Goal: Information Seeking & Learning: Stay updated

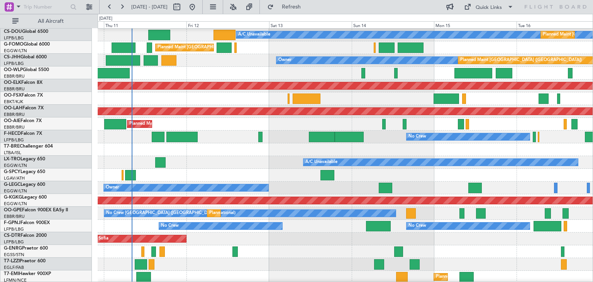
click at [233, 125] on div "Planned Maint [GEOGRAPHIC_DATA] ([GEOGRAPHIC_DATA])" at bounding box center [345, 124] width 495 height 13
click at [239, 9] on button at bounding box center [233, 7] width 12 height 12
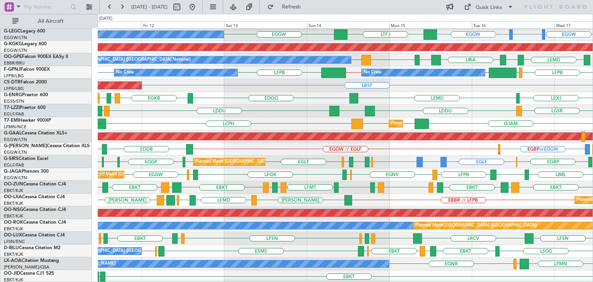
scroll to position [167, 0]
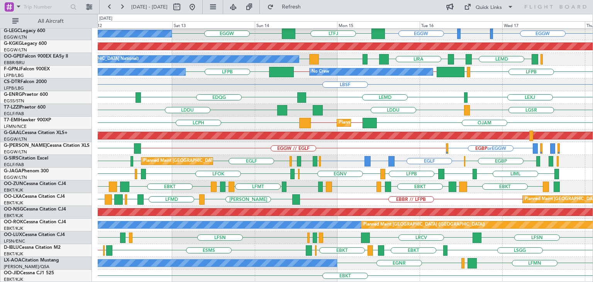
click at [368, 263] on div "EDDF HESX LGMK LGAV EGGW EHEH or EGGW EGGW EGGW LTFJ Owner EGGW Planned Maint […" at bounding box center [345, 72] width 495 height 421
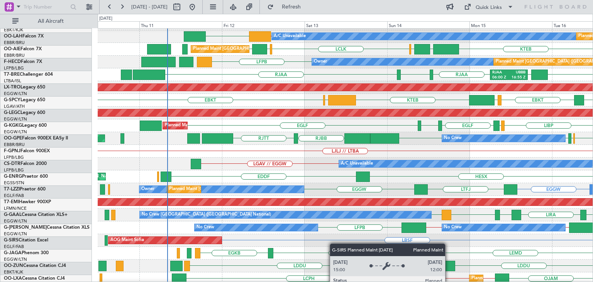
scroll to position [11, 0]
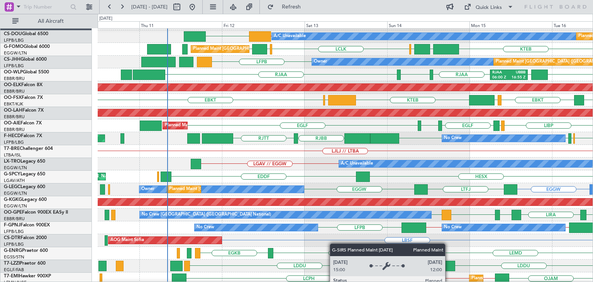
click at [330, 256] on div "EDQG EGKB LEMD Planned Maint London (Stansted) LEXJ No Crew" at bounding box center [345, 253] width 495 height 13
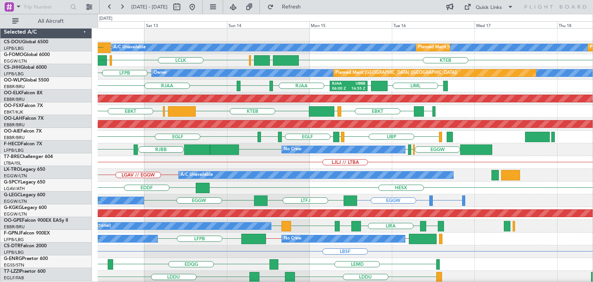
scroll to position [0, 0]
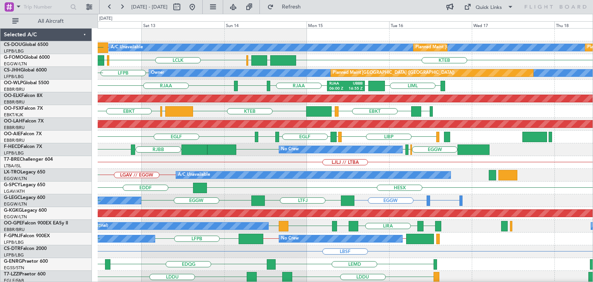
click at [249, 166] on div "LJLJ // LTBA" at bounding box center [345, 162] width 495 height 13
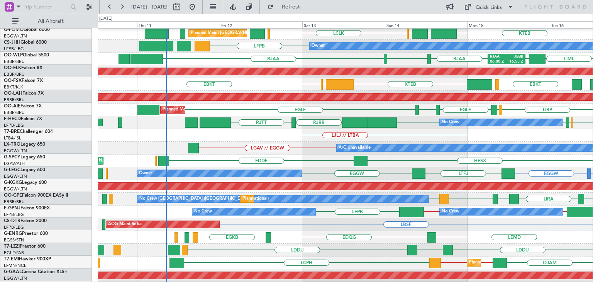
scroll to position [27, 0]
click at [420, 121] on div "EGGW EGLC LFPB LFPB UAAA RJBB RJTT Planned Maint Paris (Le Bourget) No Crew KSEA" at bounding box center [345, 122] width 495 height 13
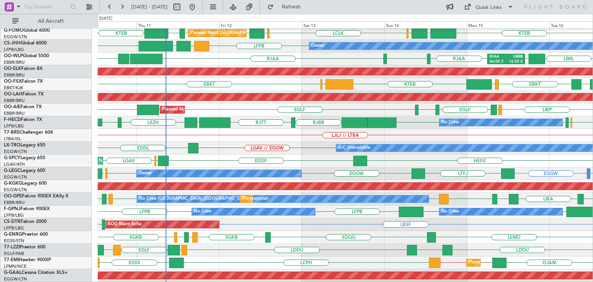
scroll to position [0, 0]
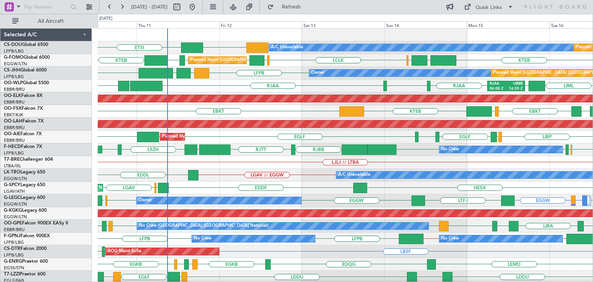
click at [249, 105] on div "EBKT LGAV EBKT LSGG KTEB Planned Maint Kortrijk-Wevelgem" at bounding box center [345, 111] width 495 height 13
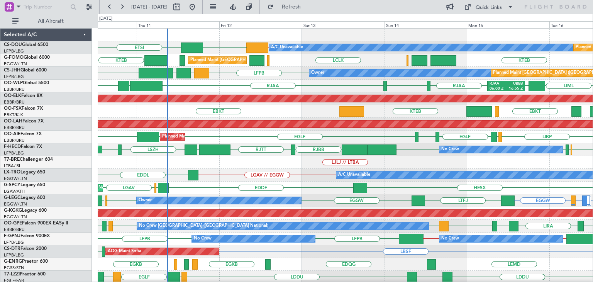
click at [249, 105] on div "EBKT LGAV EBKT LSGG KTEB Planned Maint Kortrijk-Wevelgem" at bounding box center [345, 111] width 495 height 13
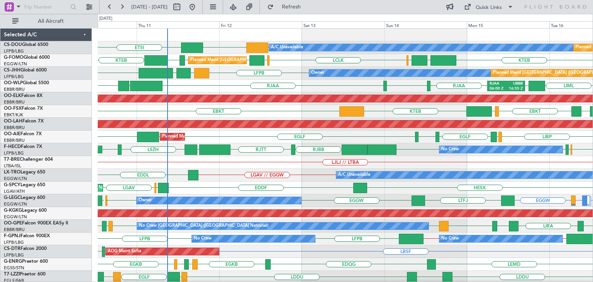
click at [249, 105] on div "EBKT LGAV EBKT LSGG KTEB Planned Maint Kortrijk-Wevelgem" at bounding box center [345, 111] width 495 height 13
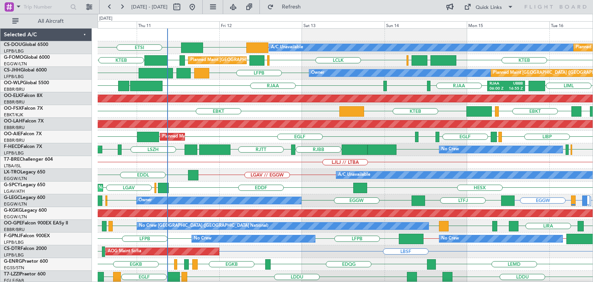
click at [249, 105] on div "EBKT LGAV EBKT LSGG KTEB Planned Maint Kortrijk-Wevelgem" at bounding box center [345, 111] width 495 height 13
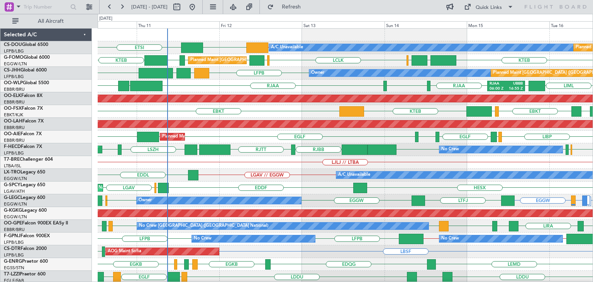
click at [249, 105] on div "EBKT LGAV EBKT LSGG KTEB Planned Maint Kortrijk-Wevelgem" at bounding box center [345, 111] width 495 height 13
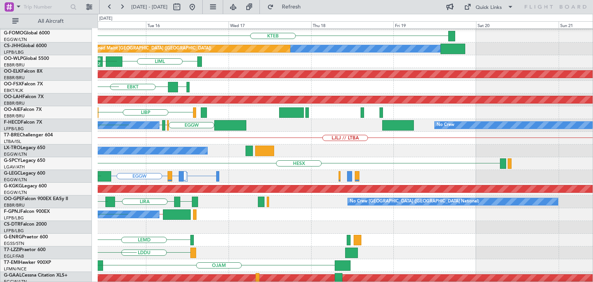
click at [82, 156] on div "A/C Unavailable Planned Maint Paris (Le Bourget) Planned Maint Paris (Le Bourge…" at bounding box center [296, 148] width 593 height 268
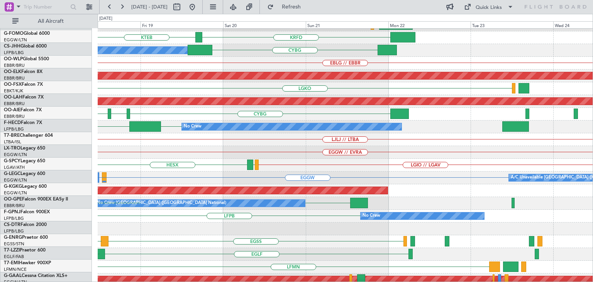
scroll to position [20, 0]
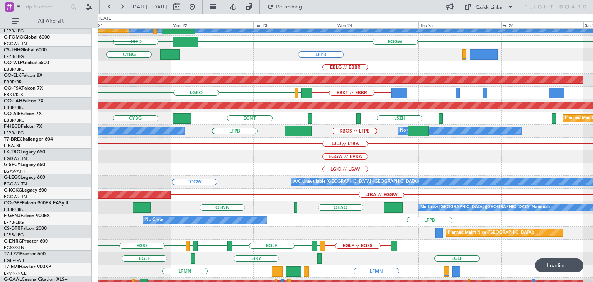
click at [211, 161] on div "EGGW // EVRA" at bounding box center [345, 156] width 495 height 13
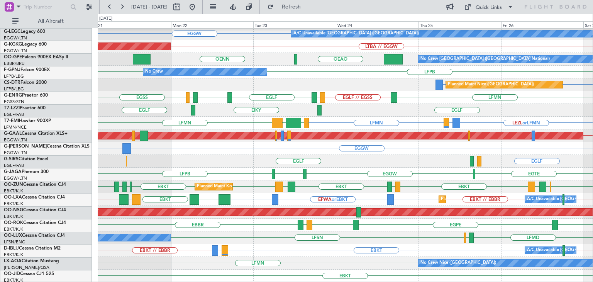
scroll to position [167, 0]
click at [198, 7] on button at bounding box center [192, 7] width 12 height 12
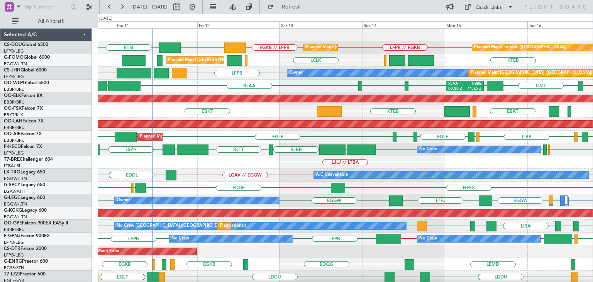
scroll to position [0, 0]
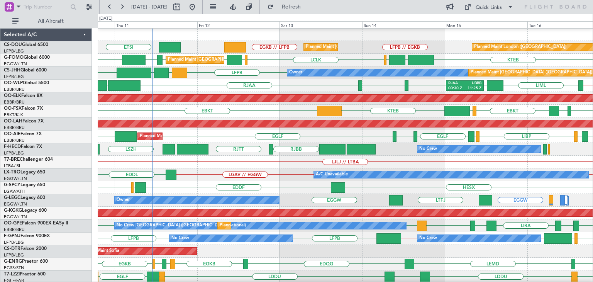
click at [226, 176] on div "EGGW // LGAV LGAV // EGGW EDDL A/C Unavailable" at bounding box center [345, 174] width 495 height 13
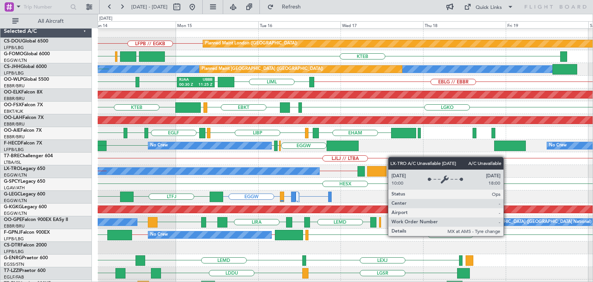
click at [265, 169] on div "A/C Unavailable" at bounding box center [182, 171] width 275 height 7
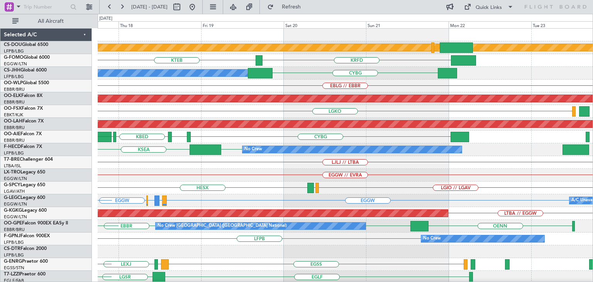
click at [338, 192] on div "LGIO // LGAV LGMK HESX" at bounding box center [345, 188] width 495 height 13
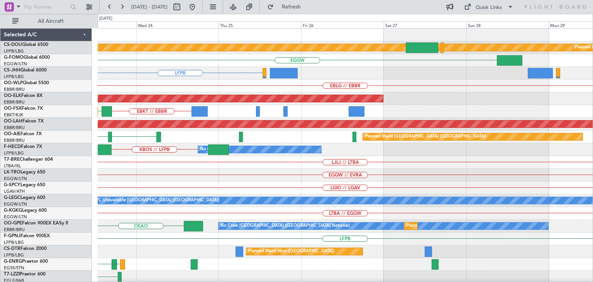
click at [16, 278] on div "Planned Maint London (Biggin Hill) Planned Maint Paris (Le Bourget) EGGW LFPB E…" at bounding box center [296, 148] width 593 height 268
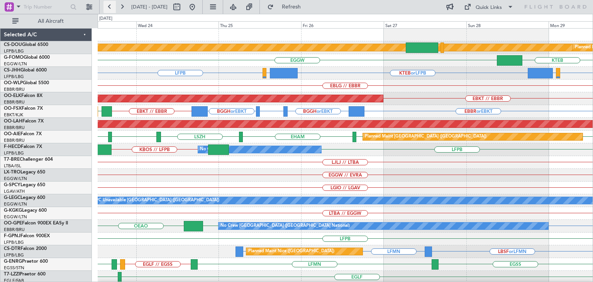
click at [111, 7] on button at bounding box center [109, 7] width 12 height 12
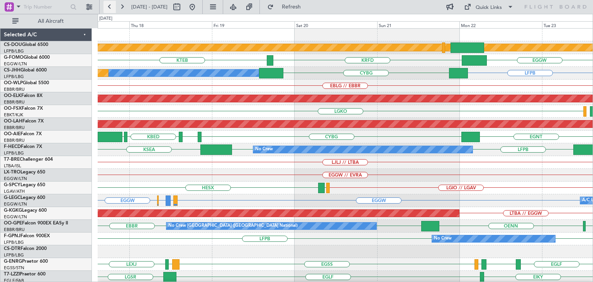
click at [111, 7] on button at bounding box center [109, 7] width 12 height 12
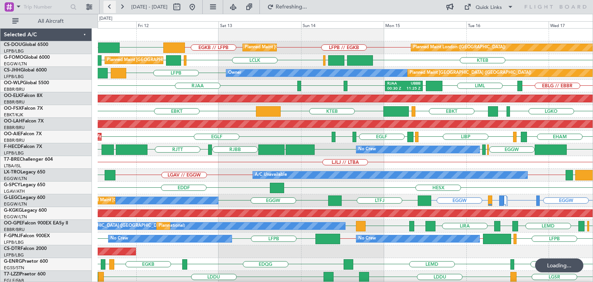
click at [111, 7] on button at bounding box center [109, 7] width 12 height 12
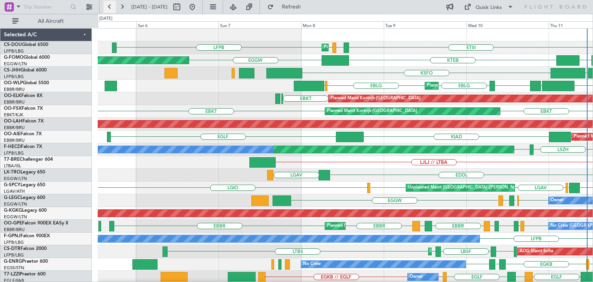
click at [111, 7] on button at bounding box center [109, 7] width 12 height 12
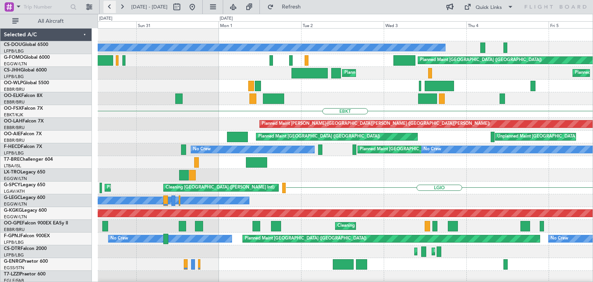
click at [111, 7] on button at bounding box center [109, 7] width 12 height 12
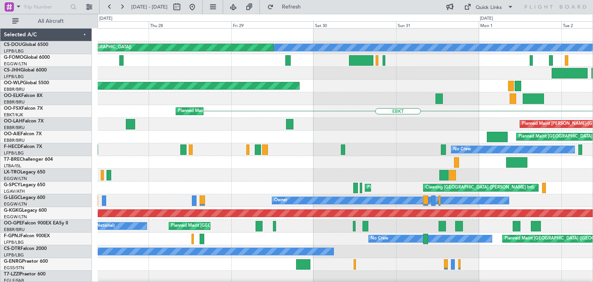
click at [130, 149] on div "No Crew Planned Maint [GEOGRAPHIC_DATA] ([GEOGRAPHIC_DATA]) Planned Maint [GEOG…" at bounding box center [345, 239] width 495 height 421
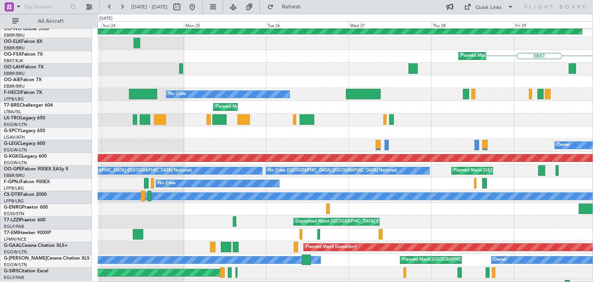
scroll to position [55, 0]
click at [592, 77] on div at bounding box center [345, 81] width 495 height 13
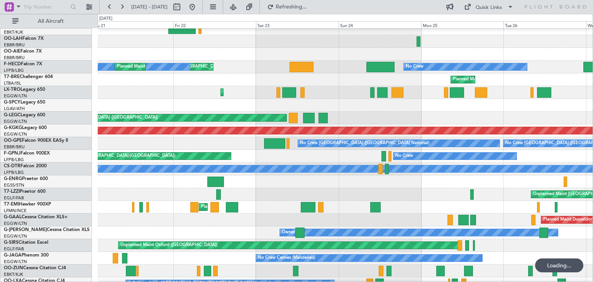
click at [468, 96] on div "Planned Maint [GEOGRAPHIC_DATA] ([GEOGRAPHIC_DATA])" at bounding box center [345, 92] width 495 height 13
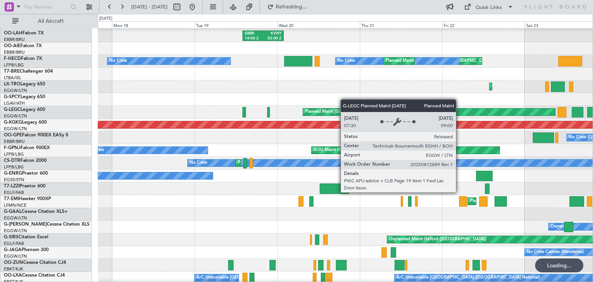
click at [414, 108] on div "Planned Maint [GEOGRAPHIC_DATA] ([GEOGRAPHIC_DATA])" at bounding box center [345, 112] width 495 height 13
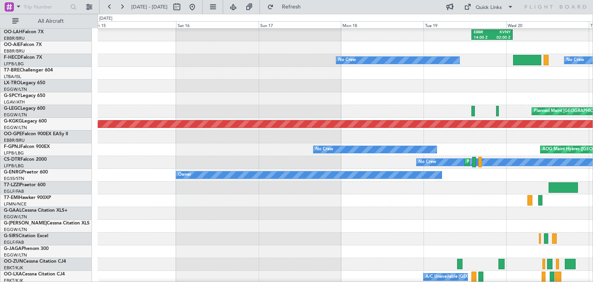
click at [359, 104] on div at bounding box center [345, 98] width 495 height 13
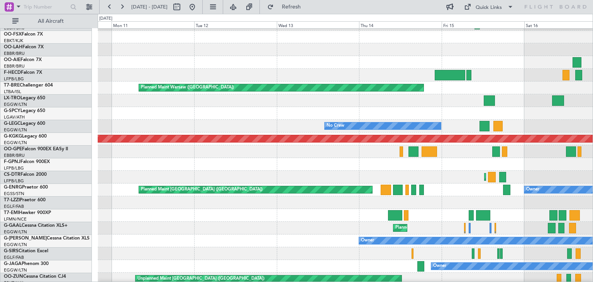
scroll to position [74, 0]
click at [342, 113] on div at bounding box center [345, 113] width 495 height 13
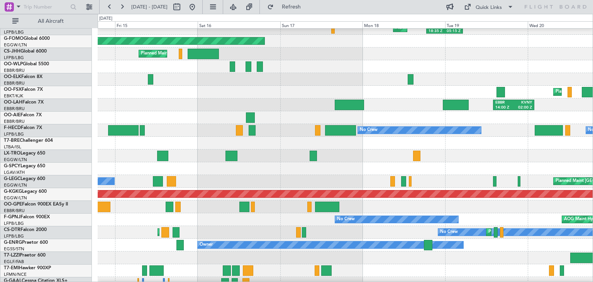
click at [51, 135] on div "Planned Maint London (Luton) EGGW 18:35 Z KLAX 05:15 Z Unplanned Maint Paris (L…" at bounding box center [296, 148] width 593 height 268
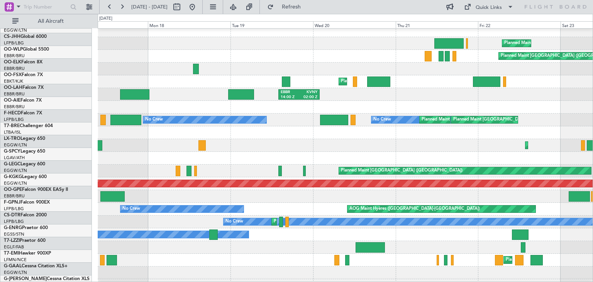
scroll to position [31, 0]
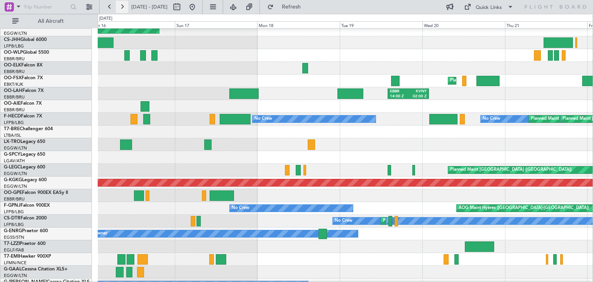
click at [124, 7] on button at bounding box center [122, 7] width 12 height 12
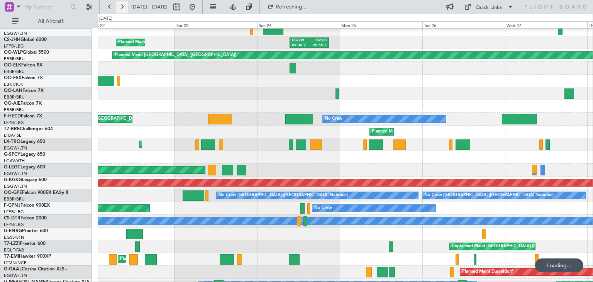
click at [124, 7] on button at bounding box center [122, 7] width 12 height 12
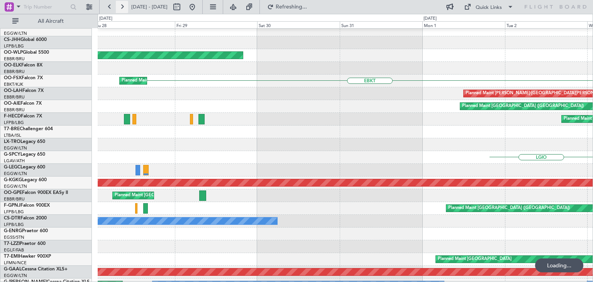
click at [124, 7] on button at bounding box center [122, 7] width 12 height 12
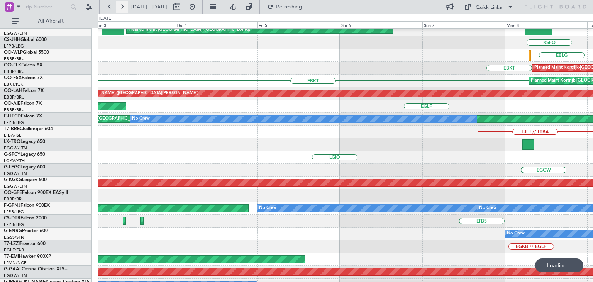
click at [124, 7] on button at bounding box center [122, 7] width 12 height 12
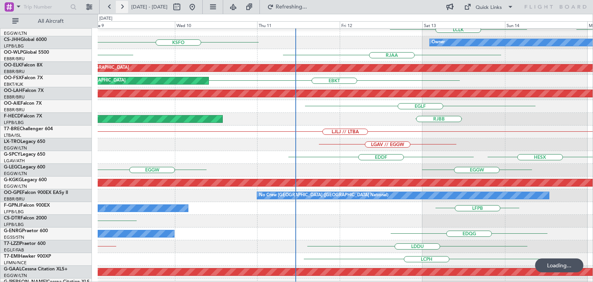
click at [124, 7] on button at bounding box center [122, 7] width 12 height 12
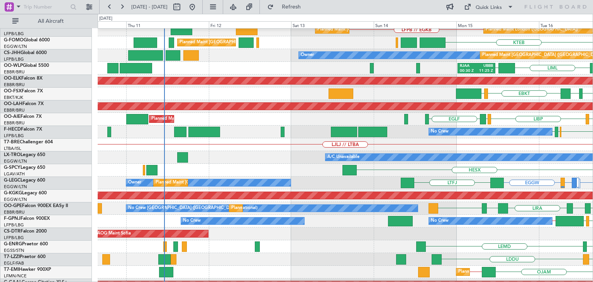
scroll to position [26, 0]
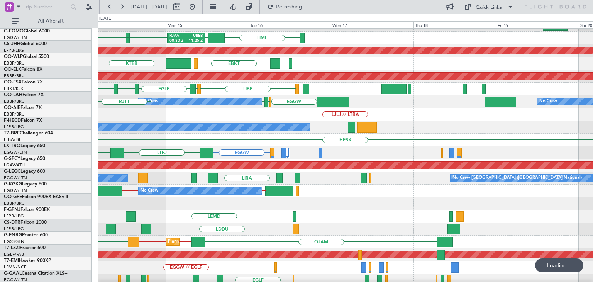
click at [141, 118] on div "LJLJ // LTBA" at bounding box center [345, 114] width 495 height 13
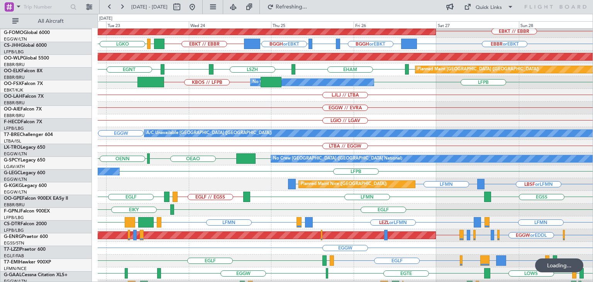
scroll to position [167, 0]
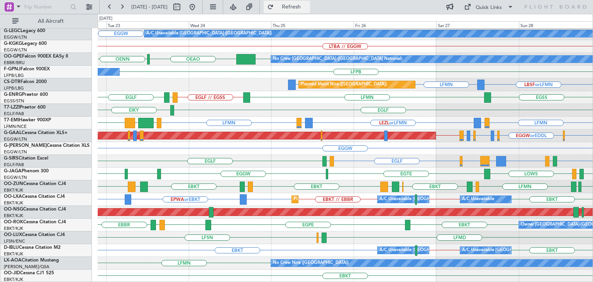
click at [308, 5] on span "Refresh" at bounding box center [291, 6] width 32 height 5
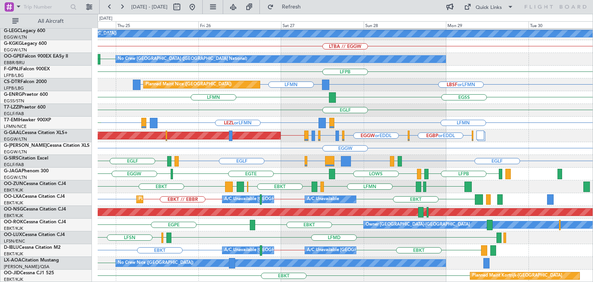
click at [261, 226] on div "LGIO // LGAV A/C Unavailable London (Luton) EGGW LTBA // EGGW EBBR Planned Main…" at bounding box center [345, 72] width 495 height 421
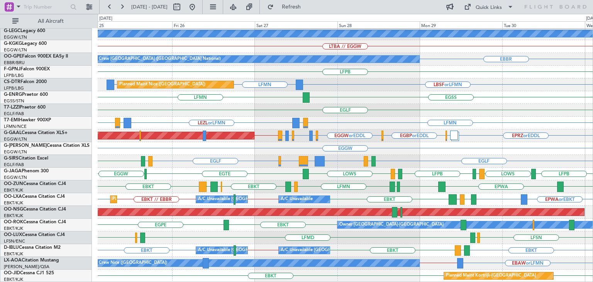
click at [250, 192] on div "LGIO // LGAV A/C Unavailable London (Luton) LTBA // EGGW Planned Maint Brussels…" at bounding box center [345, 72] width 495 height 421
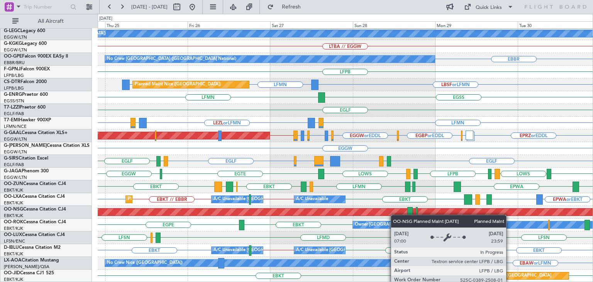
click at [359, 211] on div "LGIO // LGAV A/C Unavailable London (Luton) LTBA // EGGW Planned Maint Brussels…" at bounding box center [345, 72] width 495 height 421
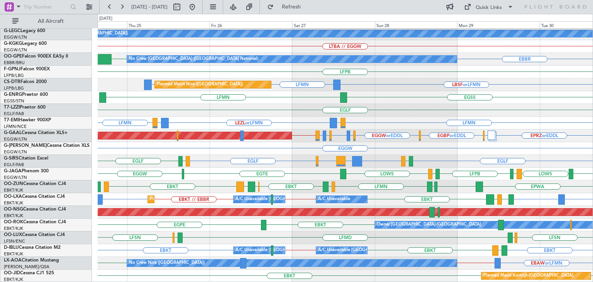
click at [422, 123] on div "LGIO // LGAV A/C Unavailable London (Luton) LTBA // EGGW Planned Maint Brussels…" at bounding box center [345, 72] width 495 height 421
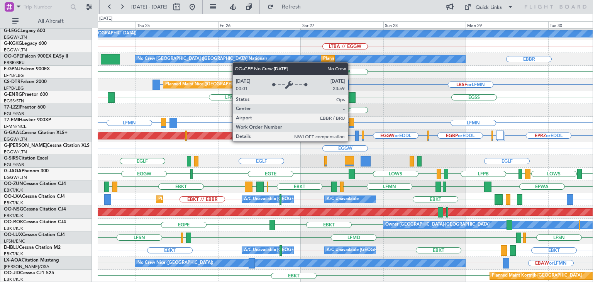
click at [236, 62] on div "LGIO // LGAV A/C Unavailable London (Luton) LTBA // EGGW EBBR EBBR No Crew Brus…" at bounding box center [345, 72] width 495 height 421
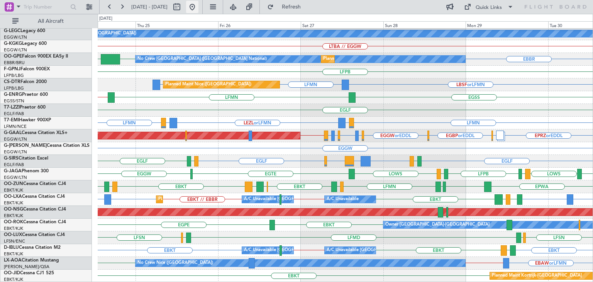
click at [198, 6] on button at bounding box center [192, 7] width 12 height 12
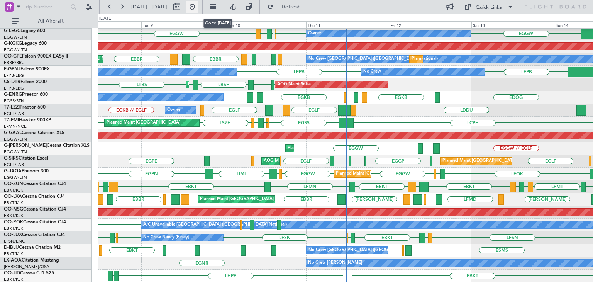
click at [186, 1] on button at bounding box center [192, 7] width 12 height 12
click at [124, 3] on button at bounding box center [122, 7] width 12 height 12
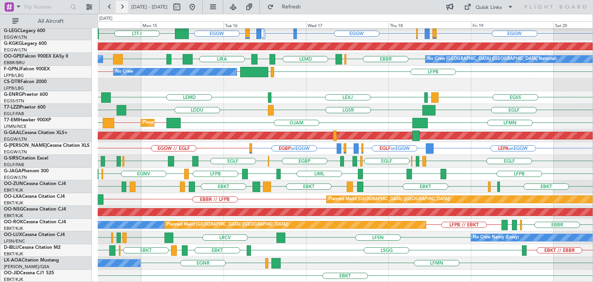
click at [124, 3] on button at bounding box center [122, 7] width 12 height 12
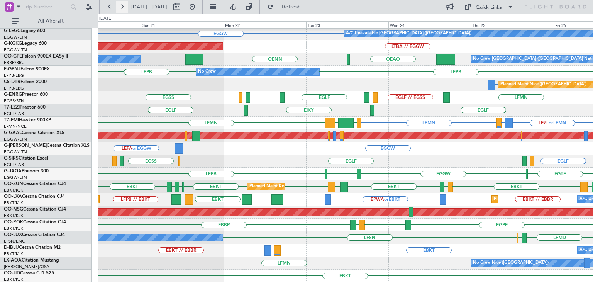
click at [124, 3] on button at bounding box center [122, 7] width 12 height 12
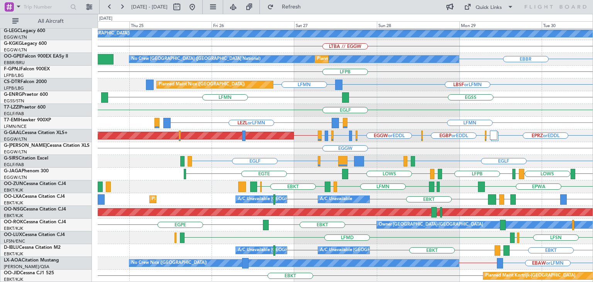
click at [506, 101] on div "LGIO // LGAV A/C Unavailable London (Luton) LTBA // EGGW No Crew Brussels (Brus…" at bounding box center [345, 72] width 495 height 421
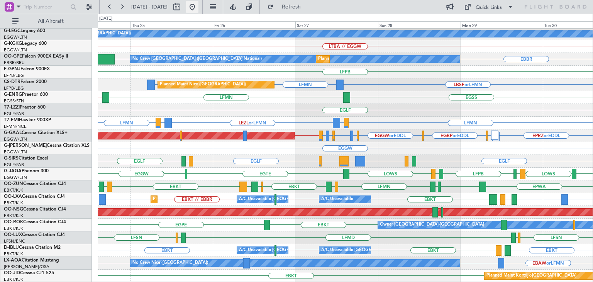
click at [198, 8] on button at bounding box center [192, 7] width 12 height 12
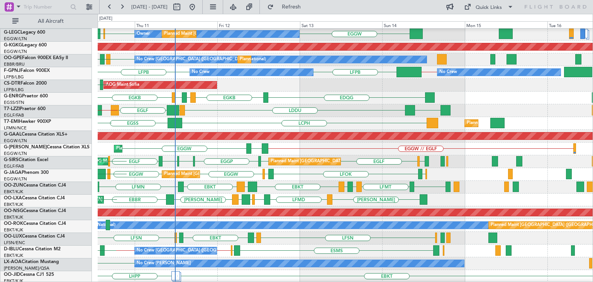
click at [306, 114] on div "EGNH LDDU EGLF LDZD LGSR EGLF EGLF // EGKB Owner EGKB // EGLF" at bounding box center [345, 110] width 495 height 13
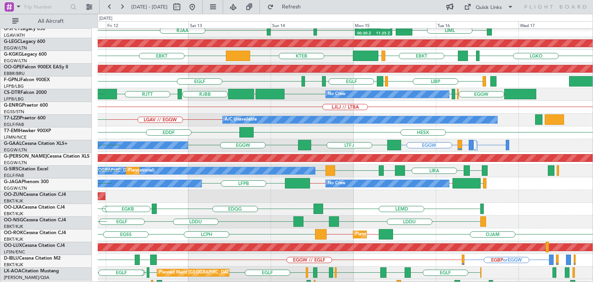
scroll to position [55, 0]
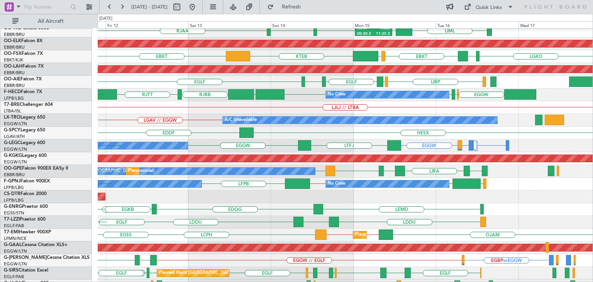
click at [271, 238] on div "OJAM LSZH // LFMN LFMN // LSZH LCPH Planned Maint Zurich EGSS" at bounding box center [345, 235] width 495 height 13
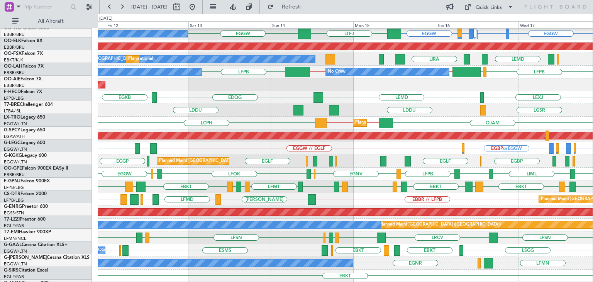
scroll to position [167, 0]
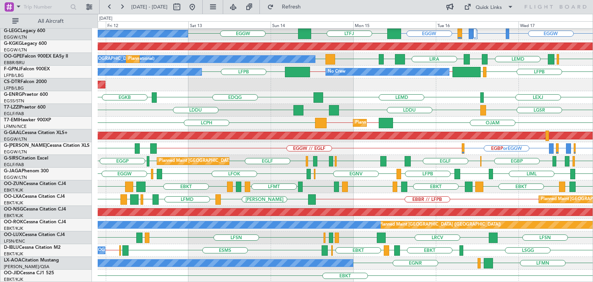
click at [154, 98] on div "LEXJ LEMD EDQG EGKB" at bounding box center [345, 97] width 495 height 13
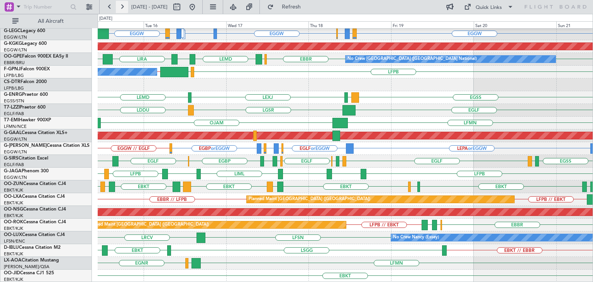
click at [124, 3] on button at bounding box center [122, 7] width 12 height 12
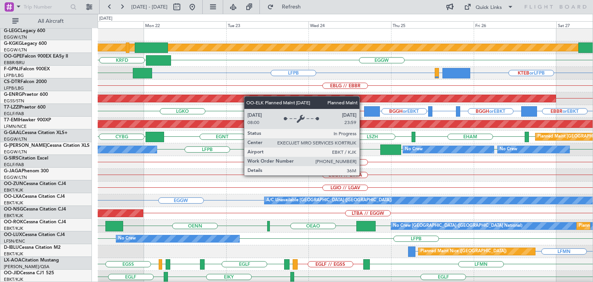
scroll to position [0, 0]
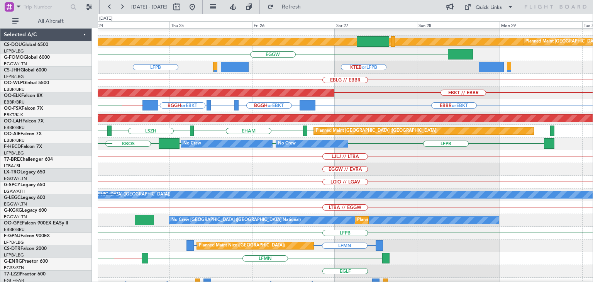
click at [160, 159] on div "LJLJ // LTBA" at bounding box center [345, 156] width 495 height 13
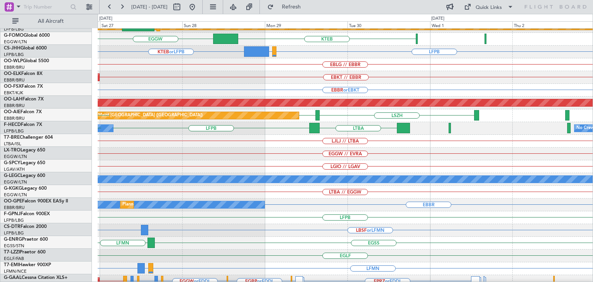
scroll to position [20, 0]
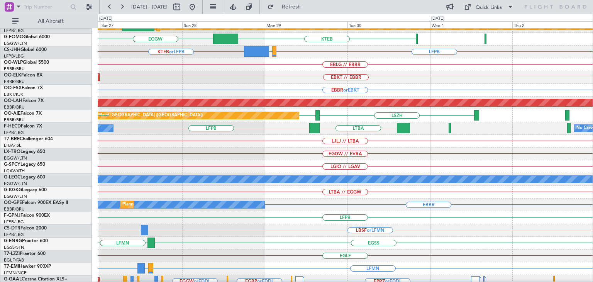
click at [244, 184] on div "A/C Unavailable [GEOGRAPHIC_DATA] ([GEOGRAPHIC_DATA])" at bounding box center [345, 179] width 495 height 13
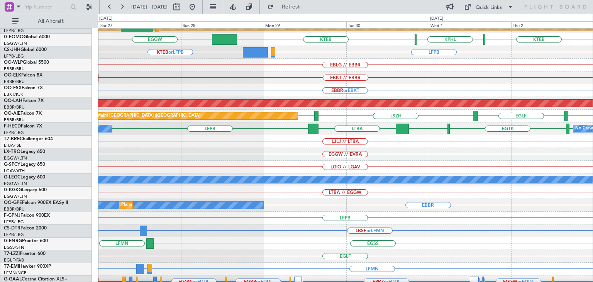
click at [171, 167] on div "LGIO // LGAV" at bounding box center [345, 167] width 495 height 13
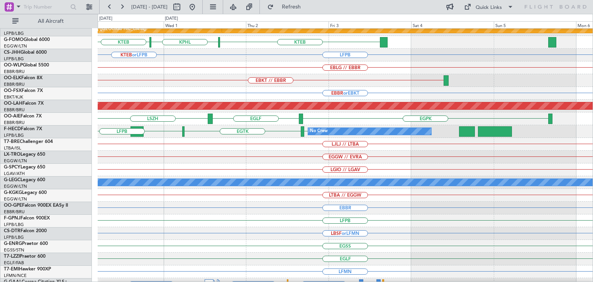
click at [146, 164] on div "LGIO // LGAV" at bounding box center [345, 169] width 495 height 13
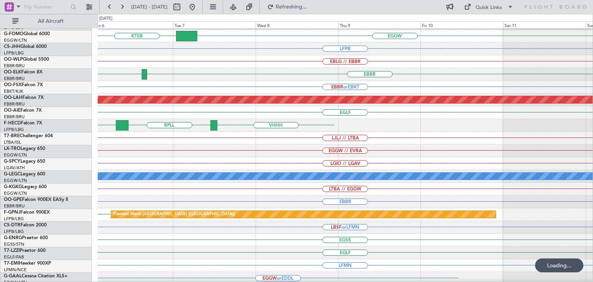
scroll to position [24, 0]
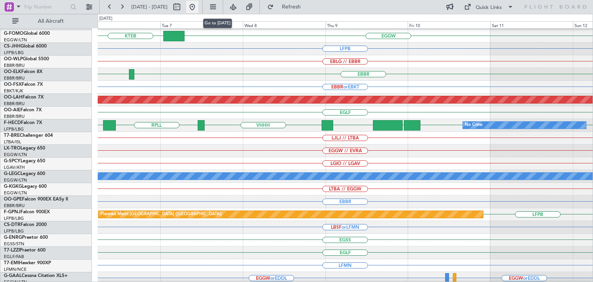
click at [198, 5] on button at bounding box center [192, 7] width 12 height 12
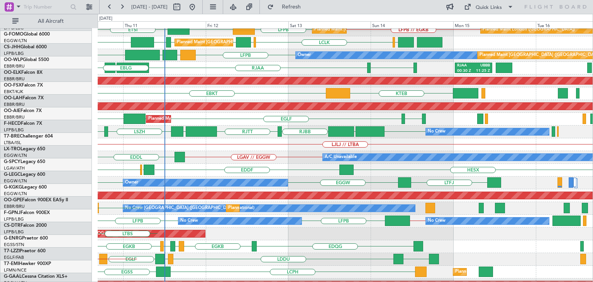
scroll to position [17, 0]
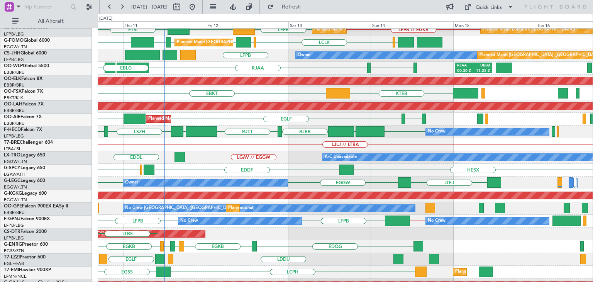
click at [234, 113] on div "LFPB // EGKB LFPB DGAA ETSI Planned Maint Paris (Le Bourget) Planned Maint Lond…" at bounding box center [345, 221] width 495 height 421
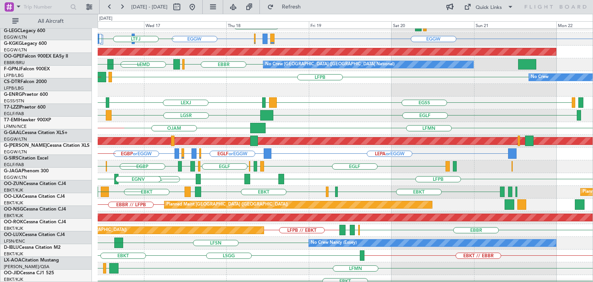
scroll to position [167, 0]
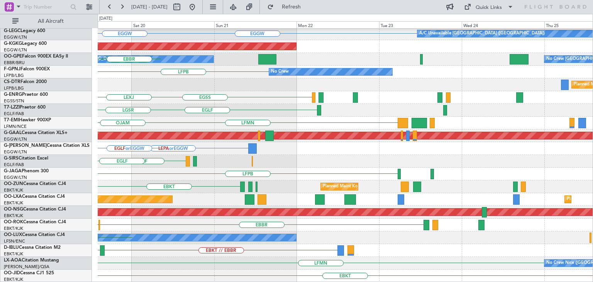
click at [20, 182] on div "HESX EGGW A/C Unavailable [GEOGRAPHIC_DATA] ([GEOGRAPHIC_DATA]) EGLF or EGGW EG…" at bounding box center [296, 148] width 593 height 268
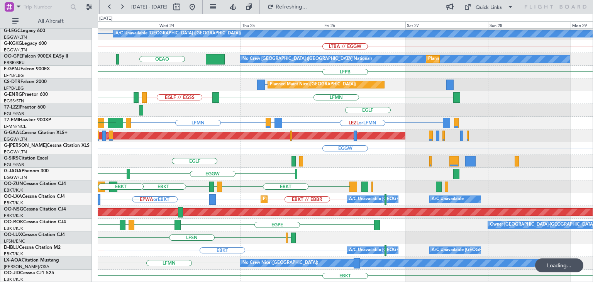
click at [127, 200] on div "LGIO // LGAV A/C Unavailable [GEOGRAPHIC_DATA] ([GEOGRAPHIC_DATA]) EGGW LTBA //…" at bounding box center [345, 72] width 495 height 421
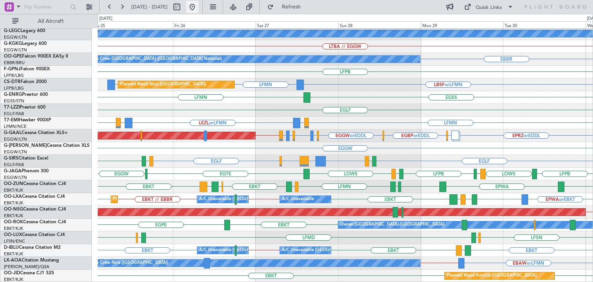
click at [198, 5] on button at bounding box center [192, 7] width 12 height 12
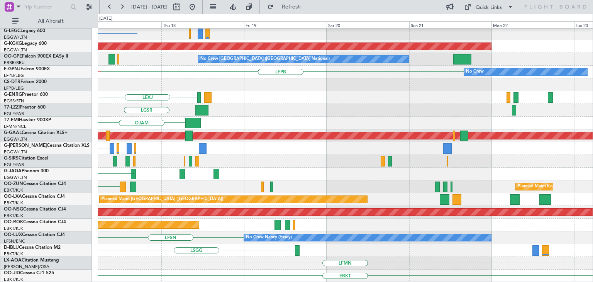
click at [0, 114] on div "HESX EGPD or EGGW EGGW A/C Unavailable [GEOGRAPHIC_DATA] ([GEOGRAPHIC_DATA]) EG…" at bounding box center [296, 148] width 593 height 268
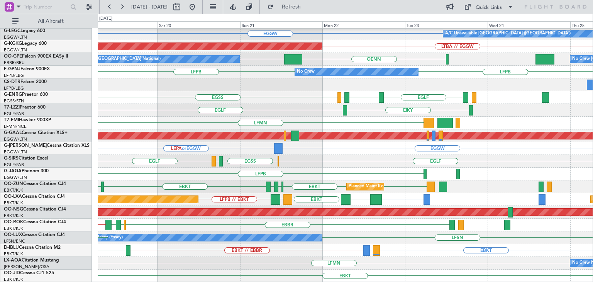
click at [257, 220] on div "LGIO // LGAV LGMK HESX EGGW A/C Unavailable [GEOGRAPHIC_DATA] ([GEOGRAPHIC_DATA…" at bounding box center [345, 72] width 495 height 421
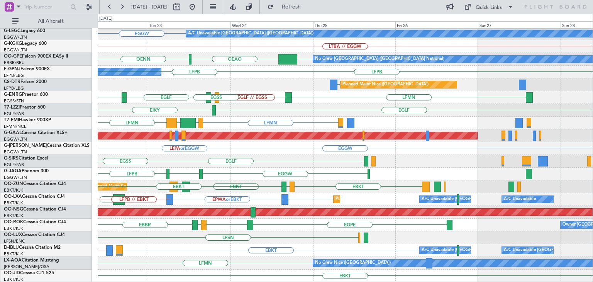
click at [228, 216] on div "LGIO // LGAV EGGW A/C Unavailable [GEOGRAPHIC_DATA] ([GEOGRAPHIC_DATA]) LTBA //…" at bounding box center [345, 72] width 495 height 421
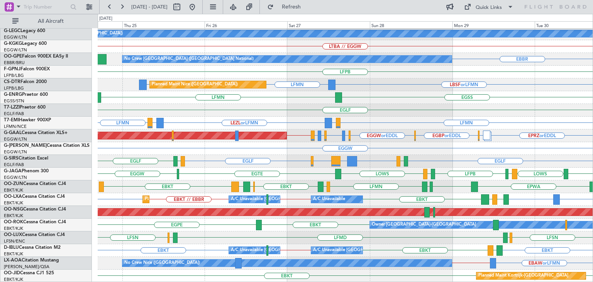
click at [256, 101] on div "EGSS LFMN" at bounding box center [345, 97] width 495 height 13
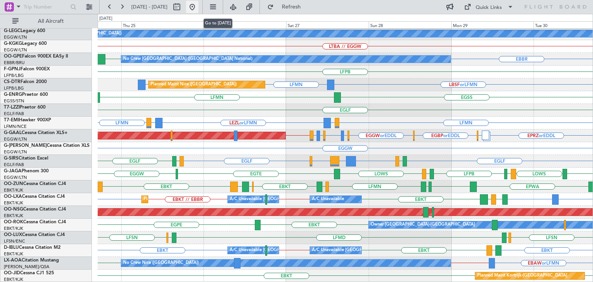
click at [198, 6] on button at bounding box center [192, 7] width 12 height 12
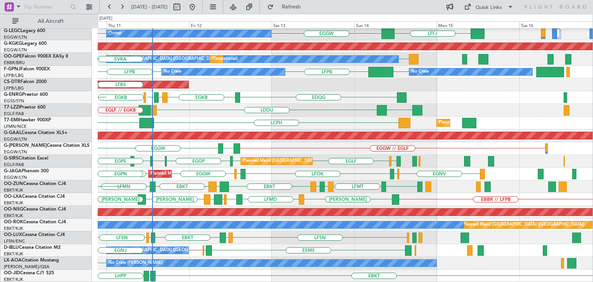
click at [263, 108] on div "EGNH LDDU LGSR [GEOGRAPHIC_DATA] LDZD [GEOGRAPHIC_DATA] EGLF // EGKB Owner" at bounding box center [345, 110] width 495 height 13
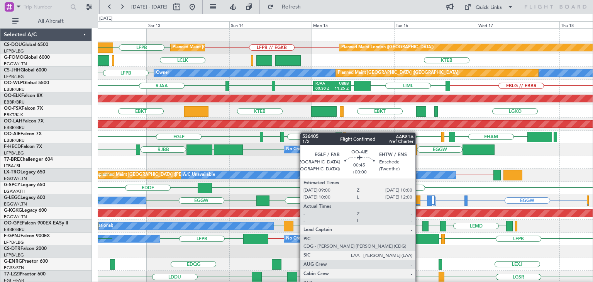
scroll to position [0, 0]
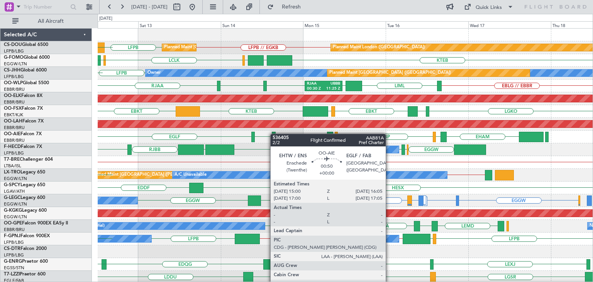
click at [274, 134] on div at bounding box center [274, 137] width 4 height 10
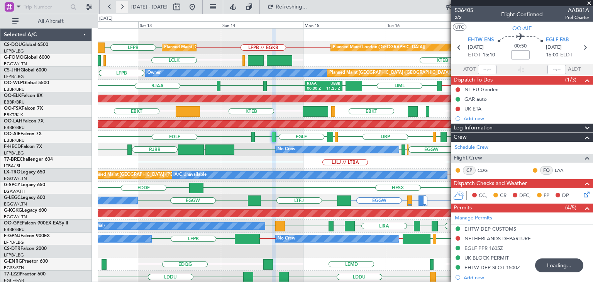
click at [124, 6] on button at bounding box center [122, 7] width 12 height 12
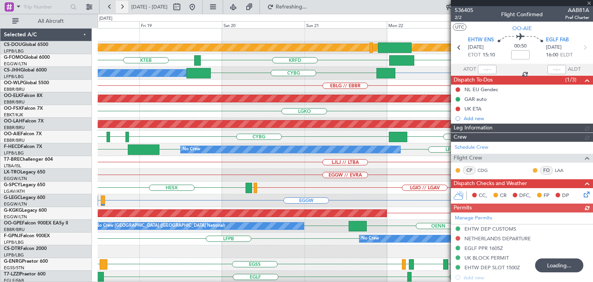
click at [124, 6] on button at bounding box center [122, 7] width 12 height 12
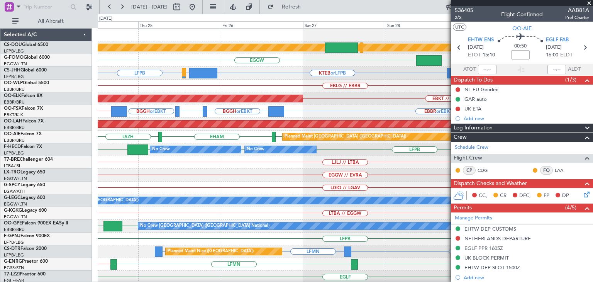
click at [589, 3] on span at bounding box center [589, 3] width 8 height 7
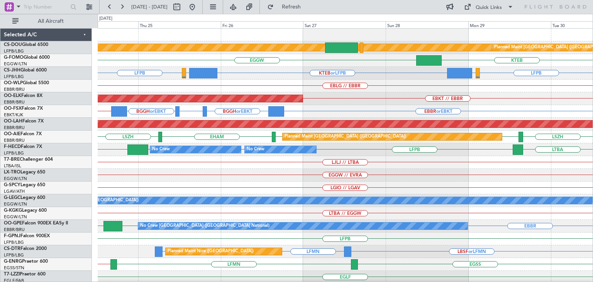
type input "0"
click at [124, 5] on button at bounding box center [122, 7] width 12 height 12
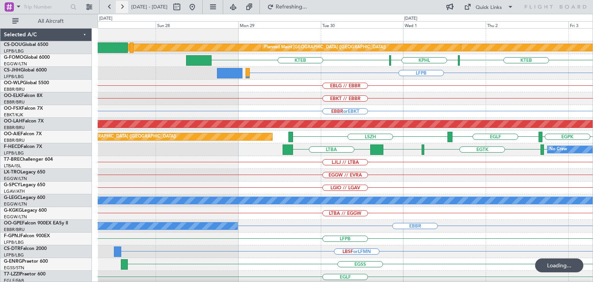
click at [124, 5] on button at bounding box center [122, 7] width 12 height 12
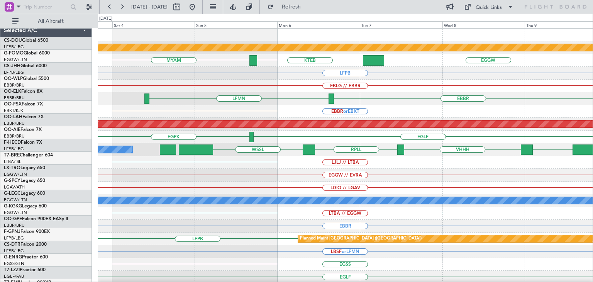
click at [387, 163] on div "LJLJ // LTBA" at bounding box center [345, 162] width 495 height 13
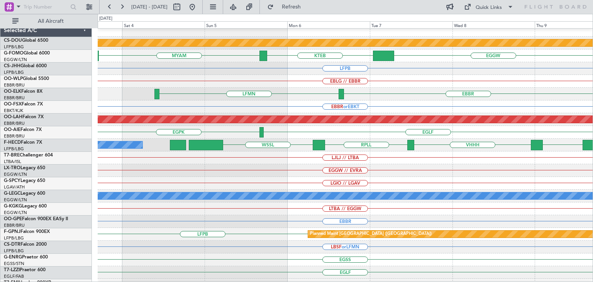
scroll to position [5, 0]
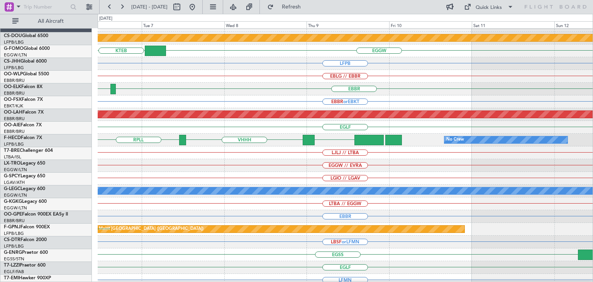
click at [145, 210] on div "EBBR" at bounding box center [345, 216] width 495 height 13
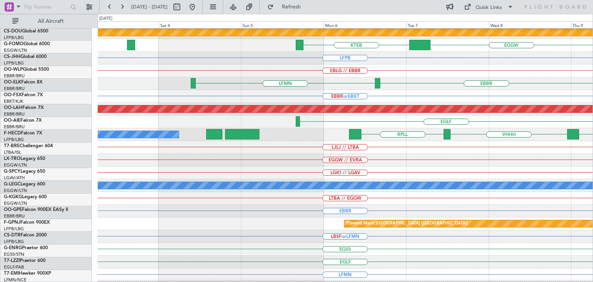
scroll to position [15, 0]
click at [463, 58] on div "LFPB" at bounding box center [345, 58] width 495 height 13
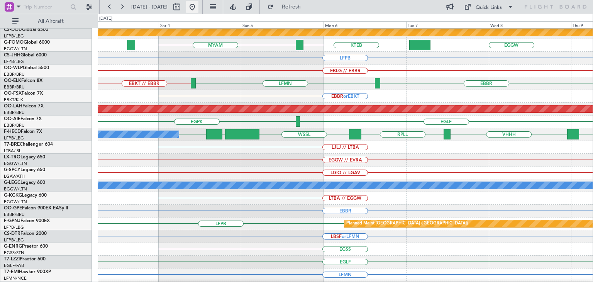
click at [198, 7] on button at bounding box center [192, 7] width 12 height 12
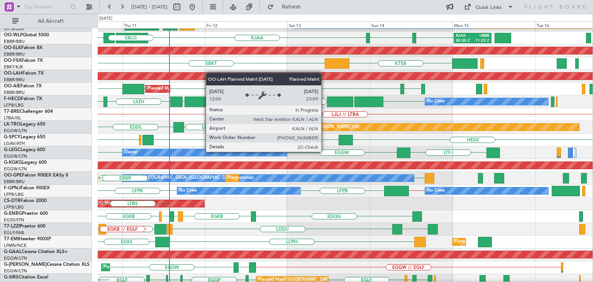
click at [210, 73] on div "Planned Maint [PERSON_NAME]-[GEOGRAPHIC_DATA][PERSON_NAME] ([GEOGRAPHIC_DATA][P…" at bounding box center [345, 76] width 1485 height 7
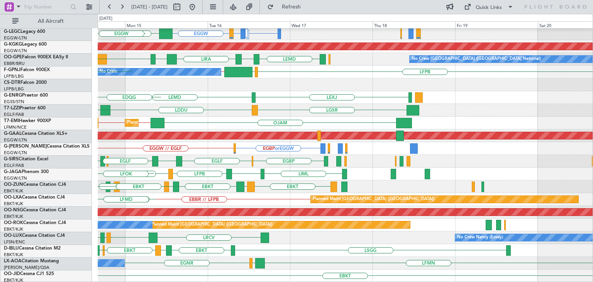
scroll to position [167, 0]
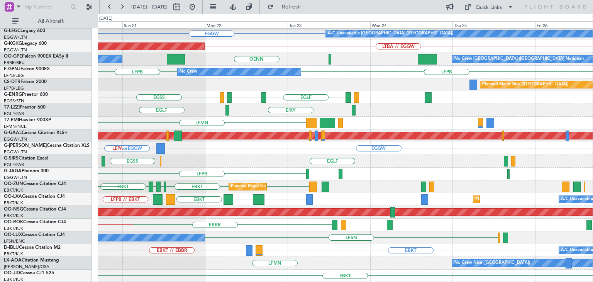
click at [182, 159] on div "LGIO // LGAV LGMK HESX EGGW A/C Unavailable [GEOGRAPHIC_DATA] ([GEOGRAPHIC_DATA…" at bounding box center [345, 72] width 495 height 421
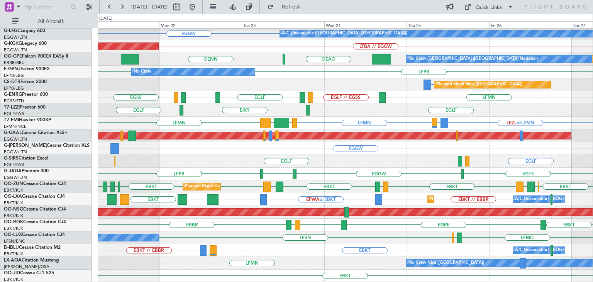
click at [387, 221] on div "EBBR EBKT [GEOGRAPHIC_DATA] EBKT LFTH Owner [GEOGRAPHIC_DATA]-[GEOGRAPHIC_DATA]" at bounding box center [345, 225] width 495 height 13
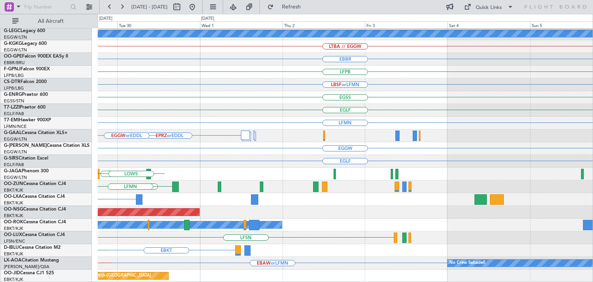
click at [0, 165] on div "LGIO // LGAV A/C Unavailable [GEOGRAPHIC_DATA] ([GEOGRAPHIC_DATA]) LTBA // EGGW…" at bounding box center [296, 148] width 593 height 268
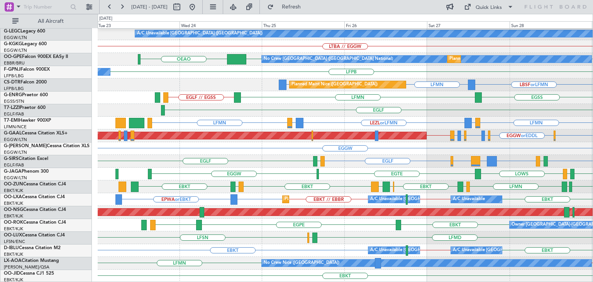
scroll to position [167, 0]
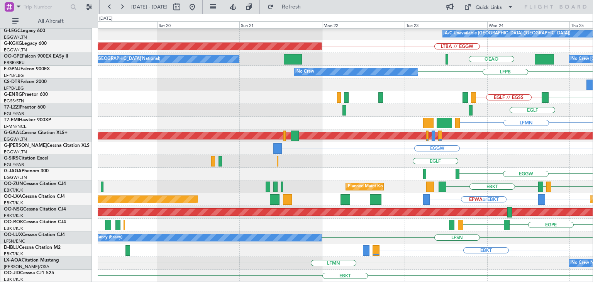
click at [593, 124] on div "LGIO // LGAV A/C Unavailable London (Luton) LTBA // EGGW AOG Maint Istanbul (At…" at bounding box center [296, 148] width 593 height 268
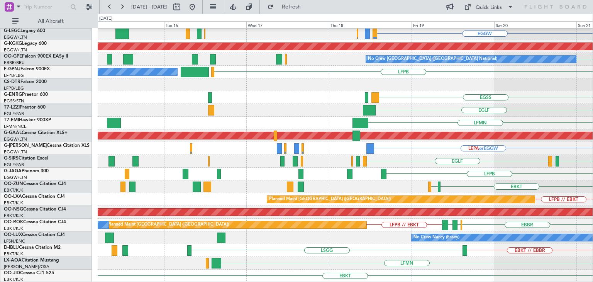
click at [593, 134] on div "HESX LGIO // LGAV LGMK EGGW AOG Maint Istanbul (Ataturk) LTBA // EGGW No Crew B…" at bounding box center [296, 148] width 593 height 268
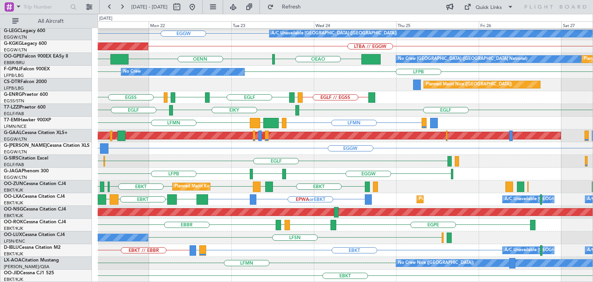
click at [141, 198] on div "LGIO // LGAV LGMK HESX A/C Unavailable London (Luton) EGGW AOG Maint Istanbul (…" at bounding box center [345, 72] width 495 height 421
